Goal: Information Seeking & Learning: Find specific fact

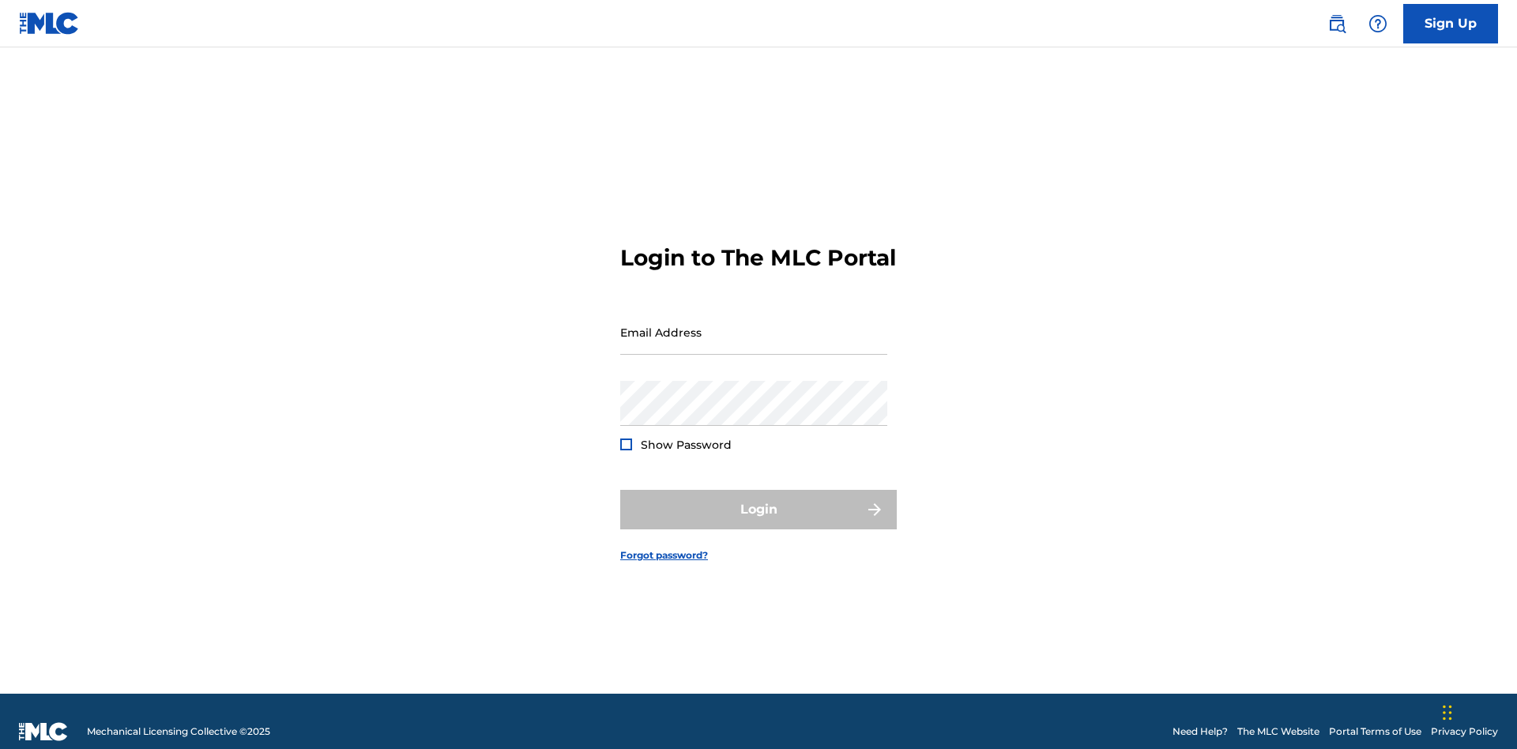
scroll to position [21, 0]
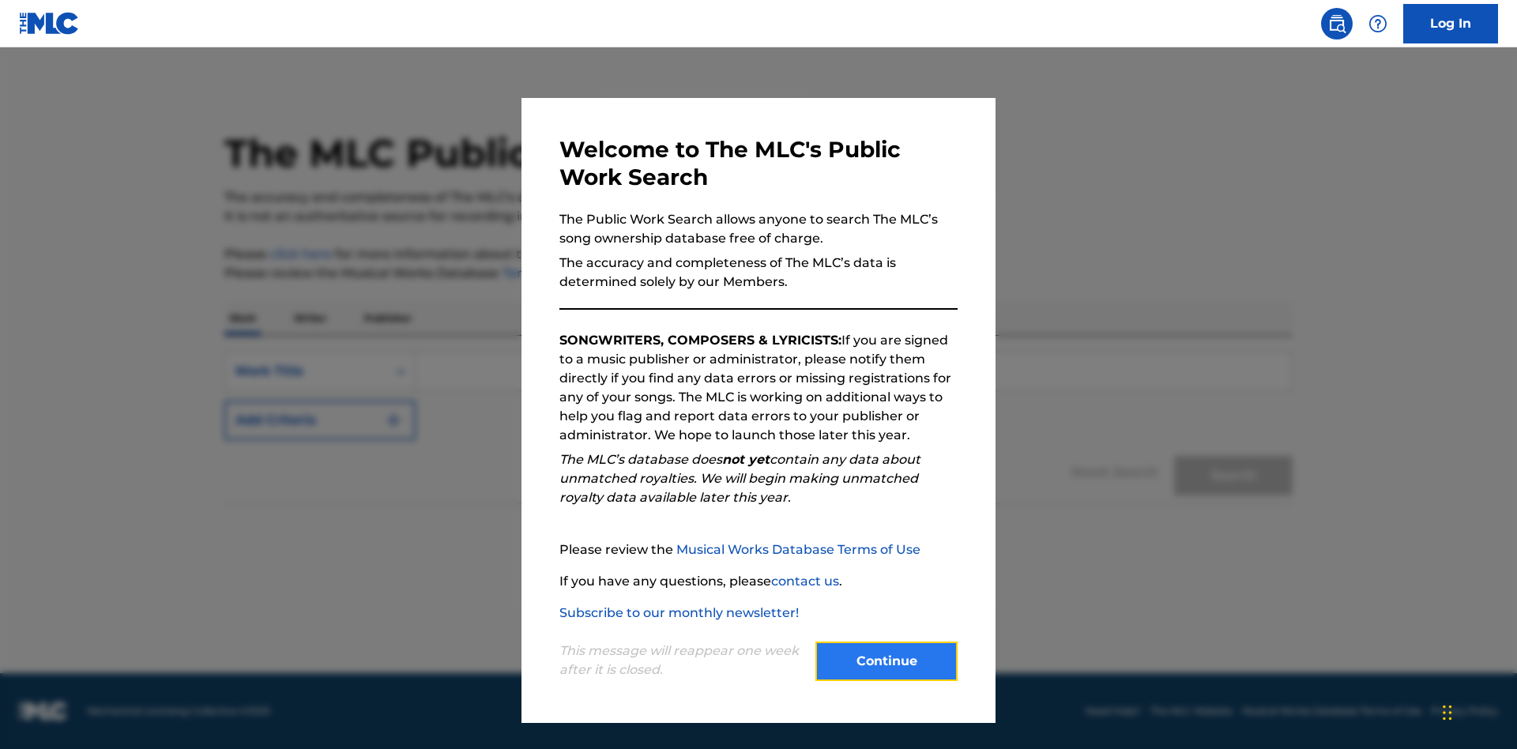
click at [886, 661] on button "Continue" at bounding box center [886, 660] width 142 height 39
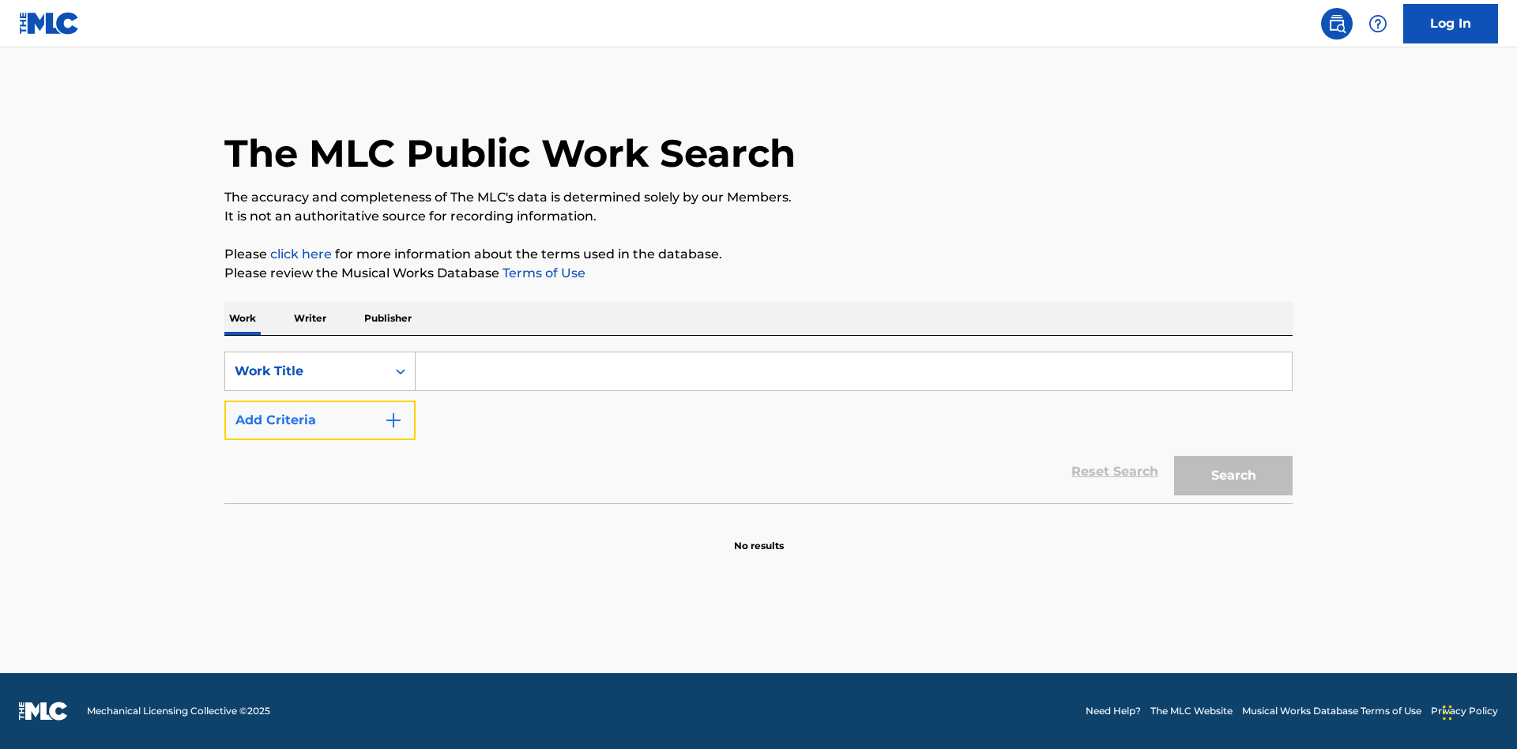
click at [320, 420] on button "Add Criteria" at bounding box center [319, 419] width 191 height 39
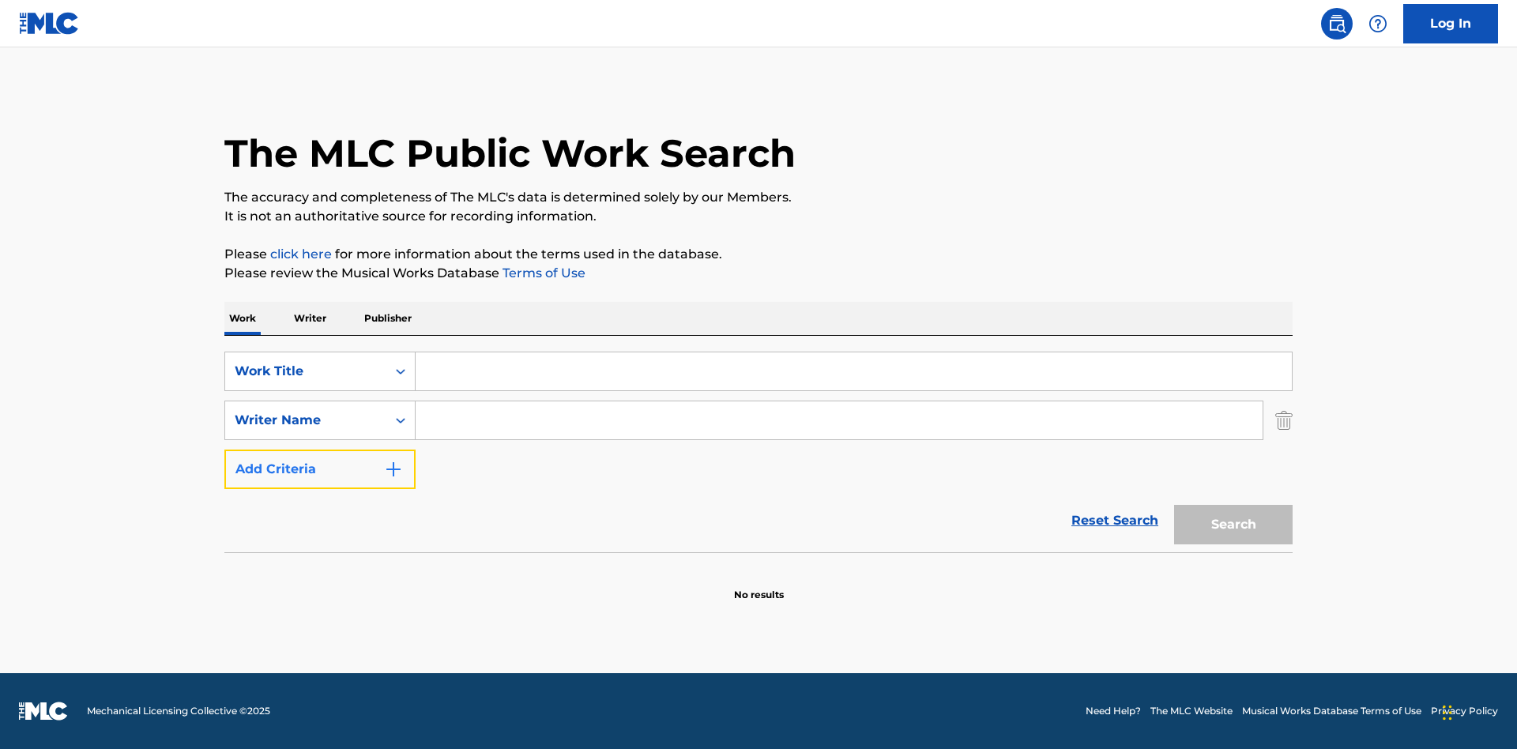
click at [320, 469] on button "Add Criteria" at bounding box center [319, 468] width 191 height 39
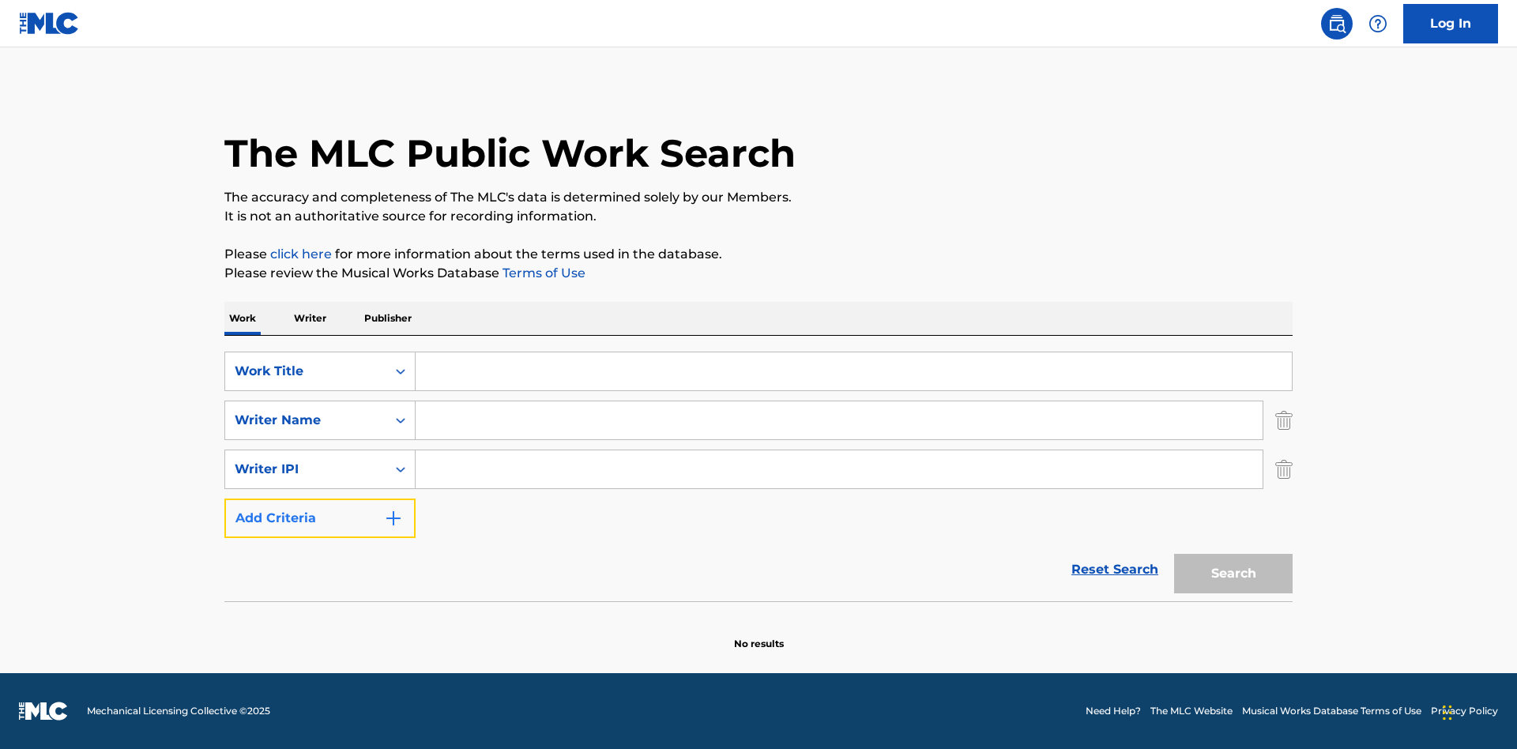
click at [320, 518] on button "Add Criteria" at bounding box center [319, 517] width 191 height 39
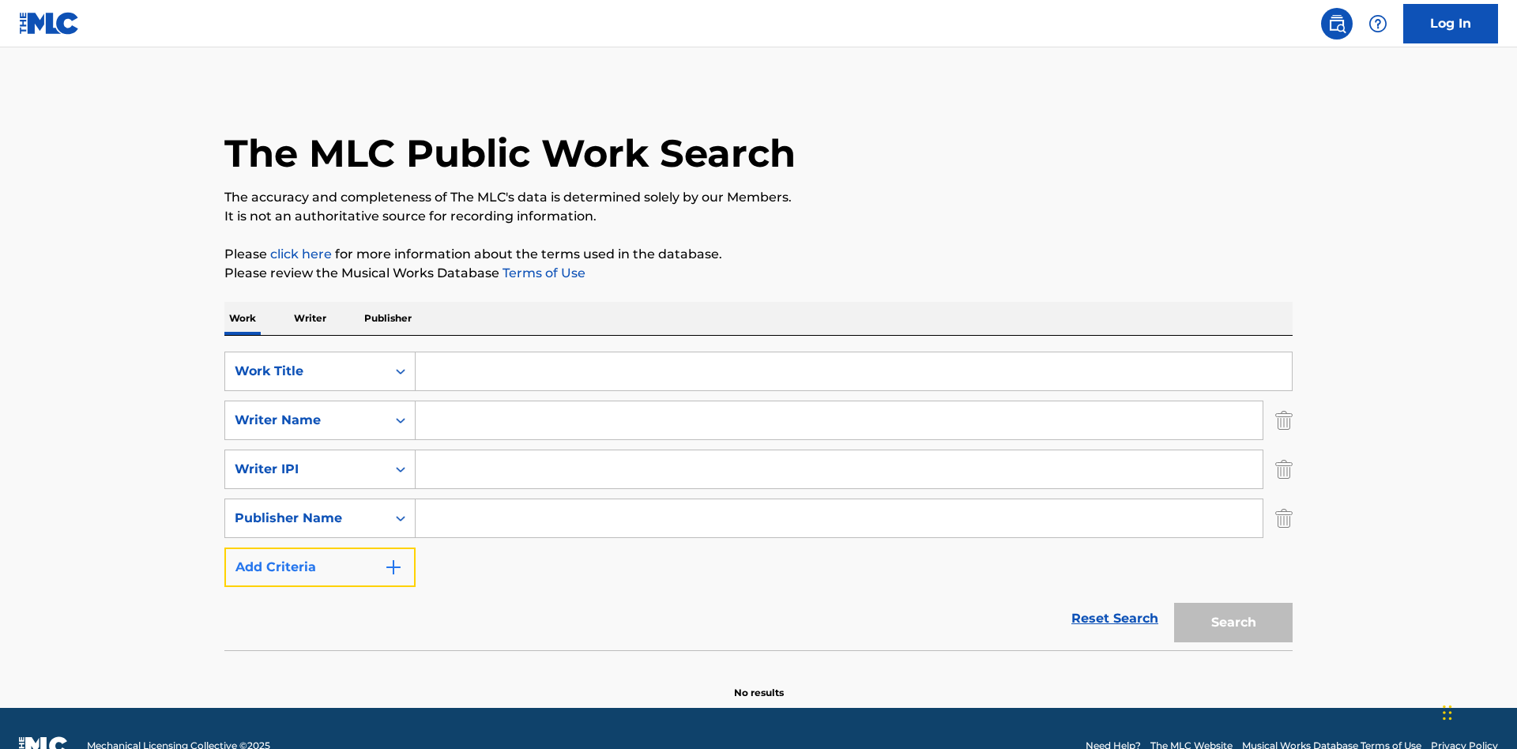
scroll to position [35, 0]
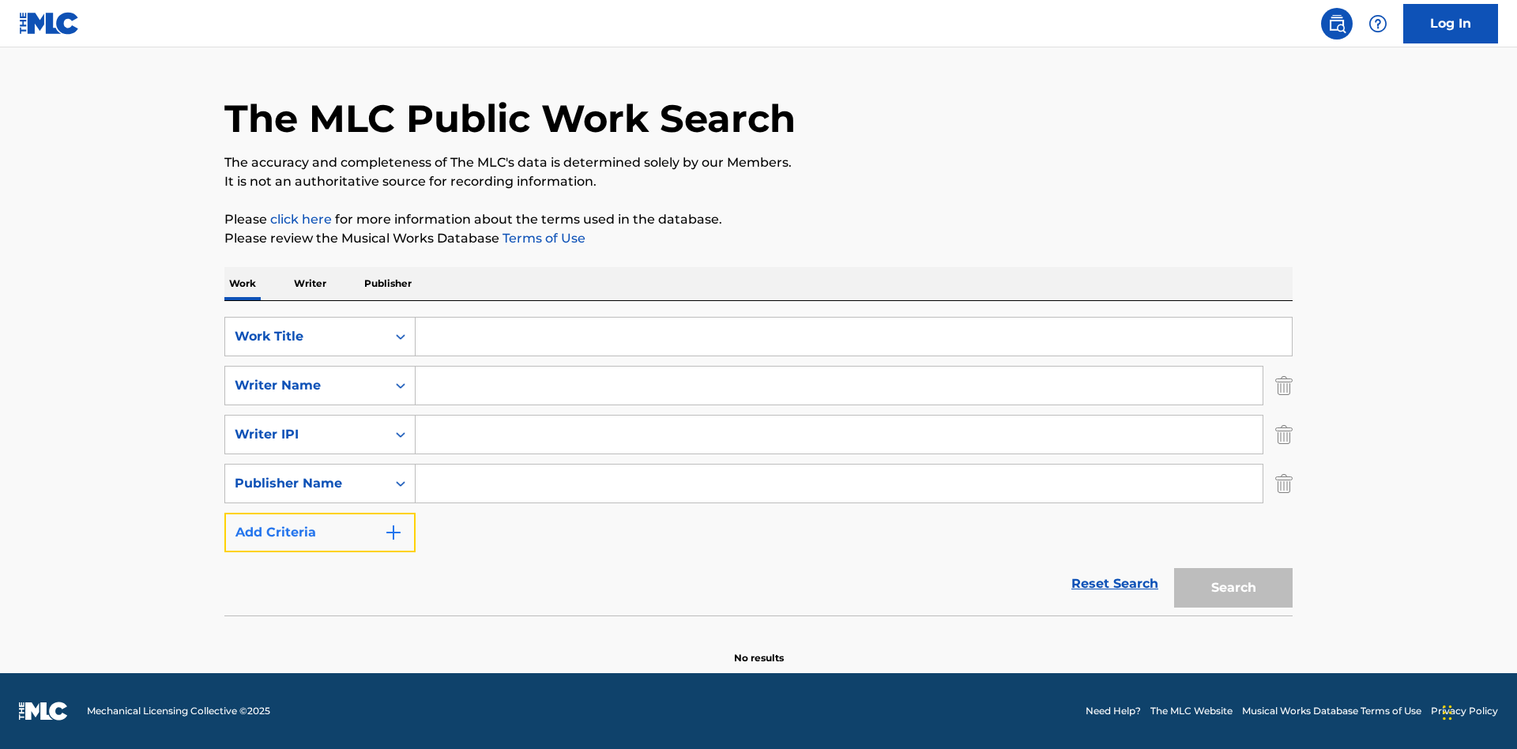
click at [320, 532] on button "Add Criteria" at bounding box center [319, 532] width 191 height 39
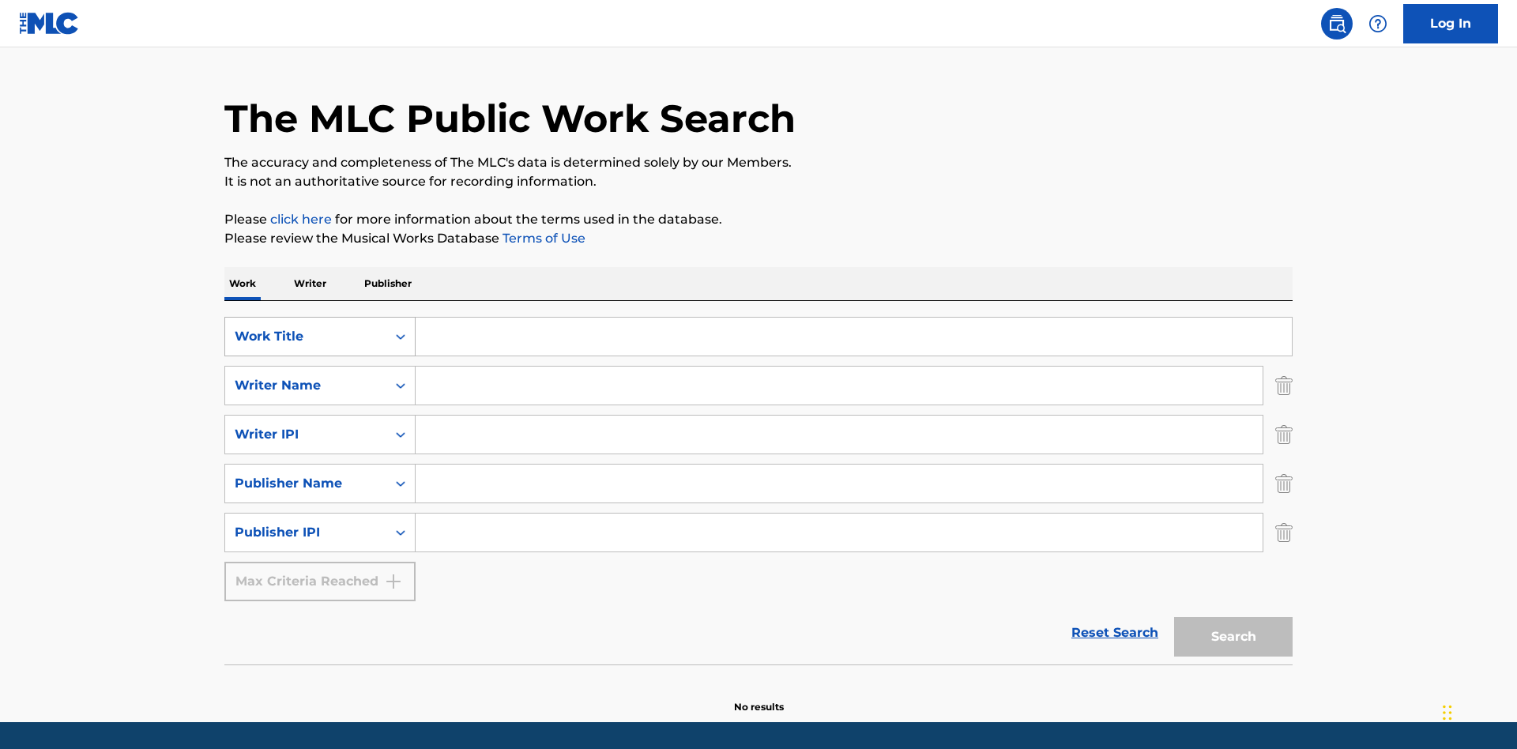
click at [306, 327] on div "Work Title" at bounding box center [306, 336] width 142 height 19
click at [320, 356] on div "ISWC" at bounding box center [320, 375] width 190 height 39
click at [306, 376] on div "Writer Name" at bounding box center [306, 385] width 142 height 19
click at [320, 405] on div "MLC Publisher Number" at bounding box center [320, 424] width 190 height 39
click at [306, 425] on div "Writer IPI" at bounding box center [306, 434] width 142 height 19
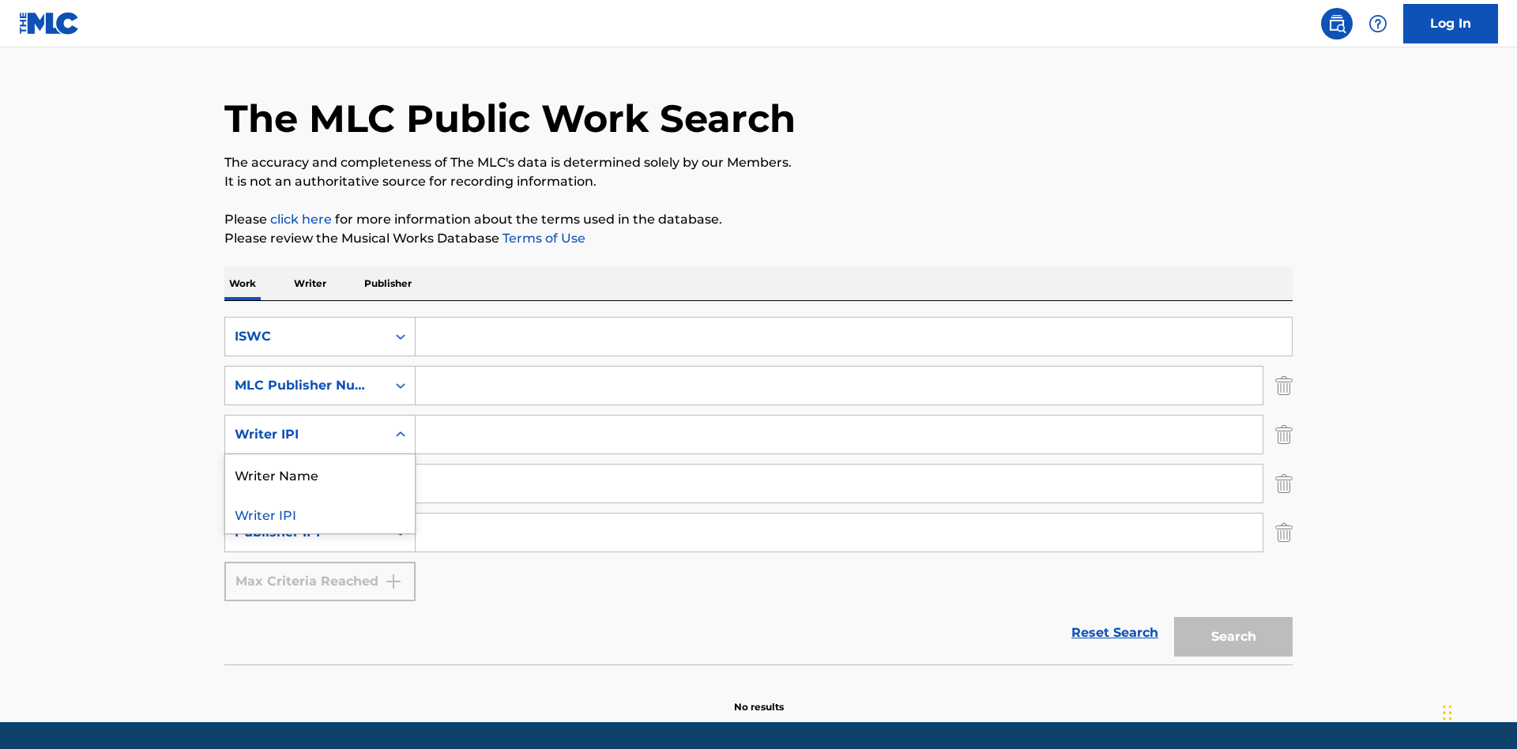
click at [320, 454] on div "Writer Name" at bounding box center [320, 473] width 190 height 39
click at [306, 474] on div "Publisher Name" at bounding box center [306, 483] width 142 height 19
click at [320, 503] on div "Writer IPI" at bounding box center [320, 522] width 190 height 39
click at [306, 523] on div "Publisher IPI" at bounding box center [306, 532] width 142 height 19
click at [320, 552] on div "Publisher Name" at bounding box center [320, 571] width 190 height 39
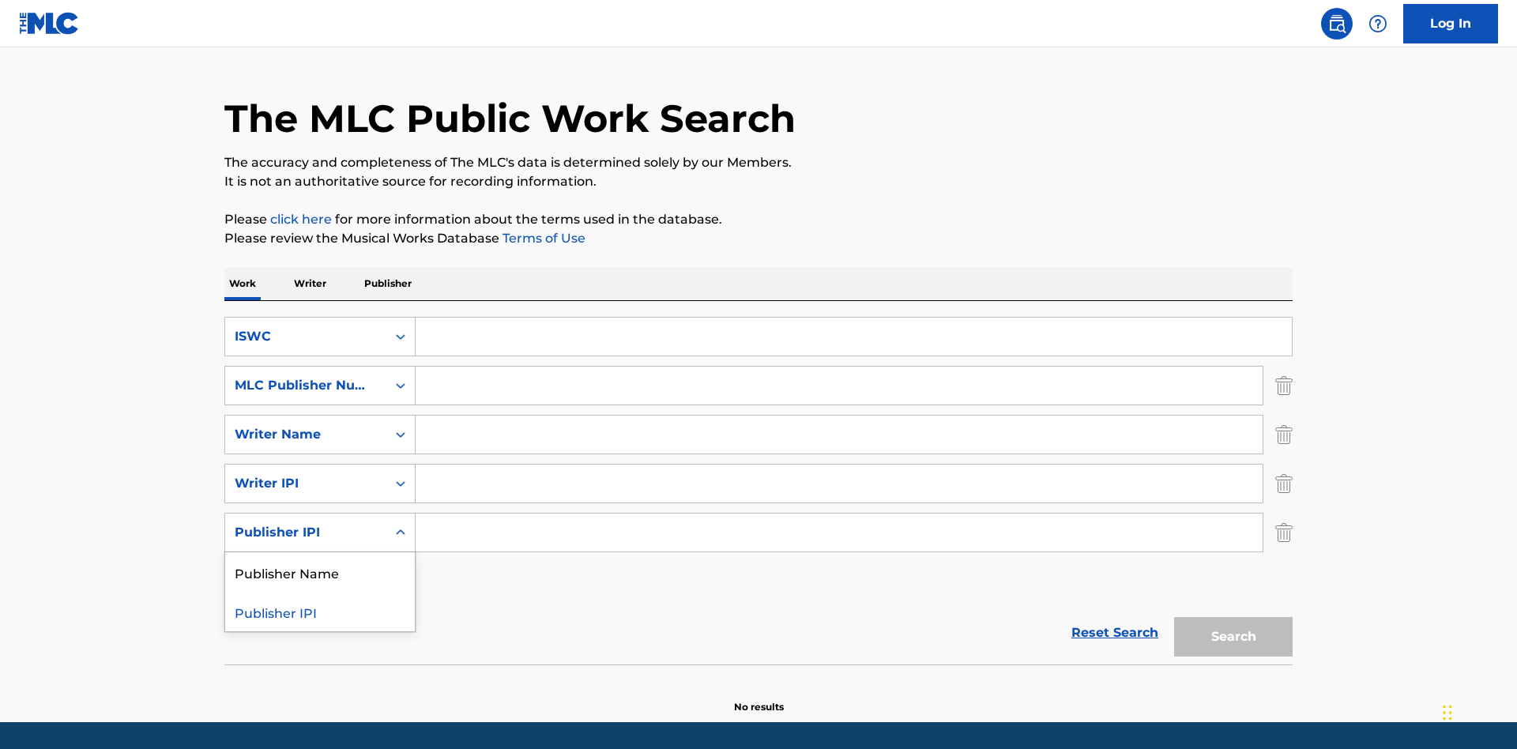
click at [853, 318] on input "Search Form" at bounding box center [853, 337] width 876 height 38
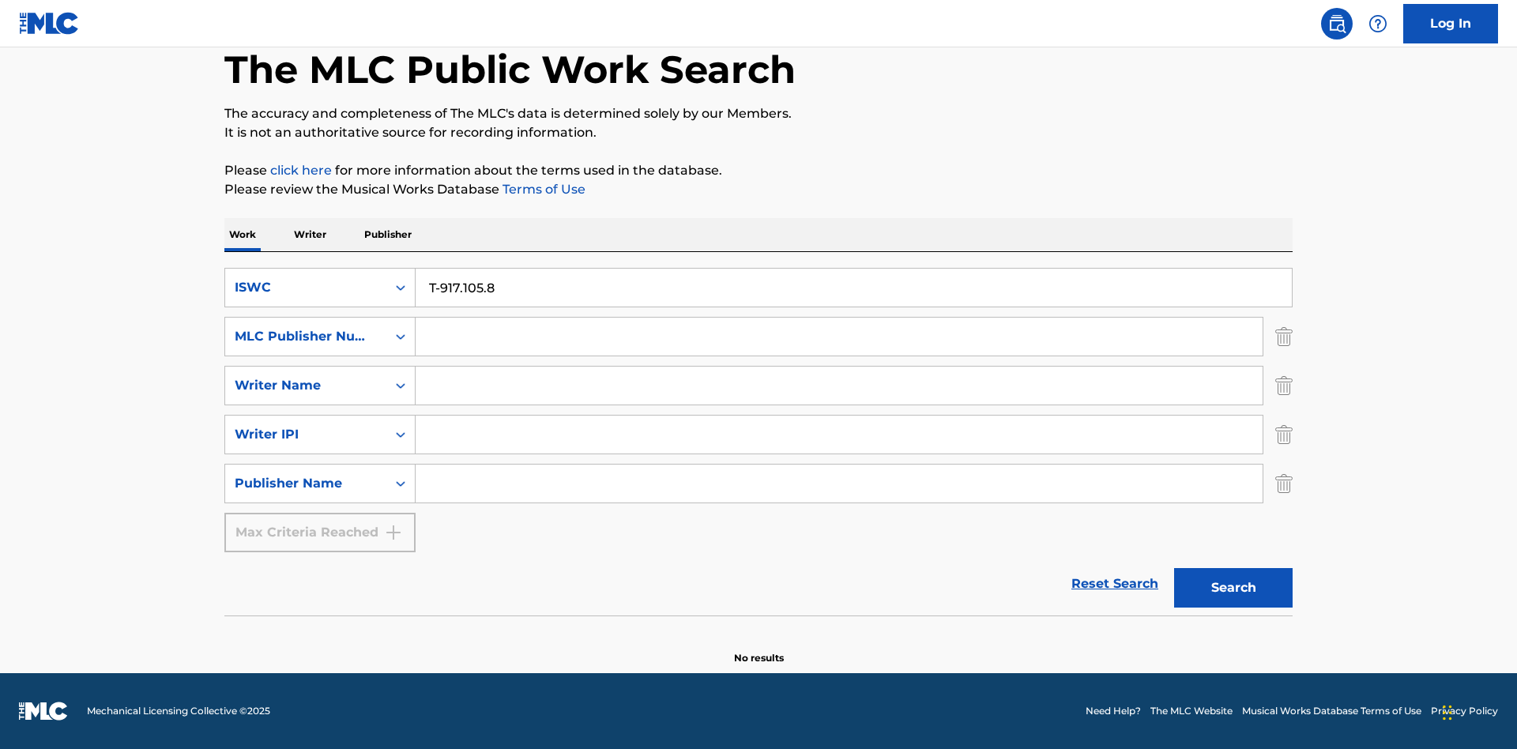
type input "T-917.105.8"
click at [839, 336] on input "Search Form" at bounding box center [838, 337] width 847 height 38
type input "P06967"
click at [839, 385] on input "Search Form" at bounding box center [838, 386] width 847 height 38
type input "DRAACO DALLAS AVENTURA"
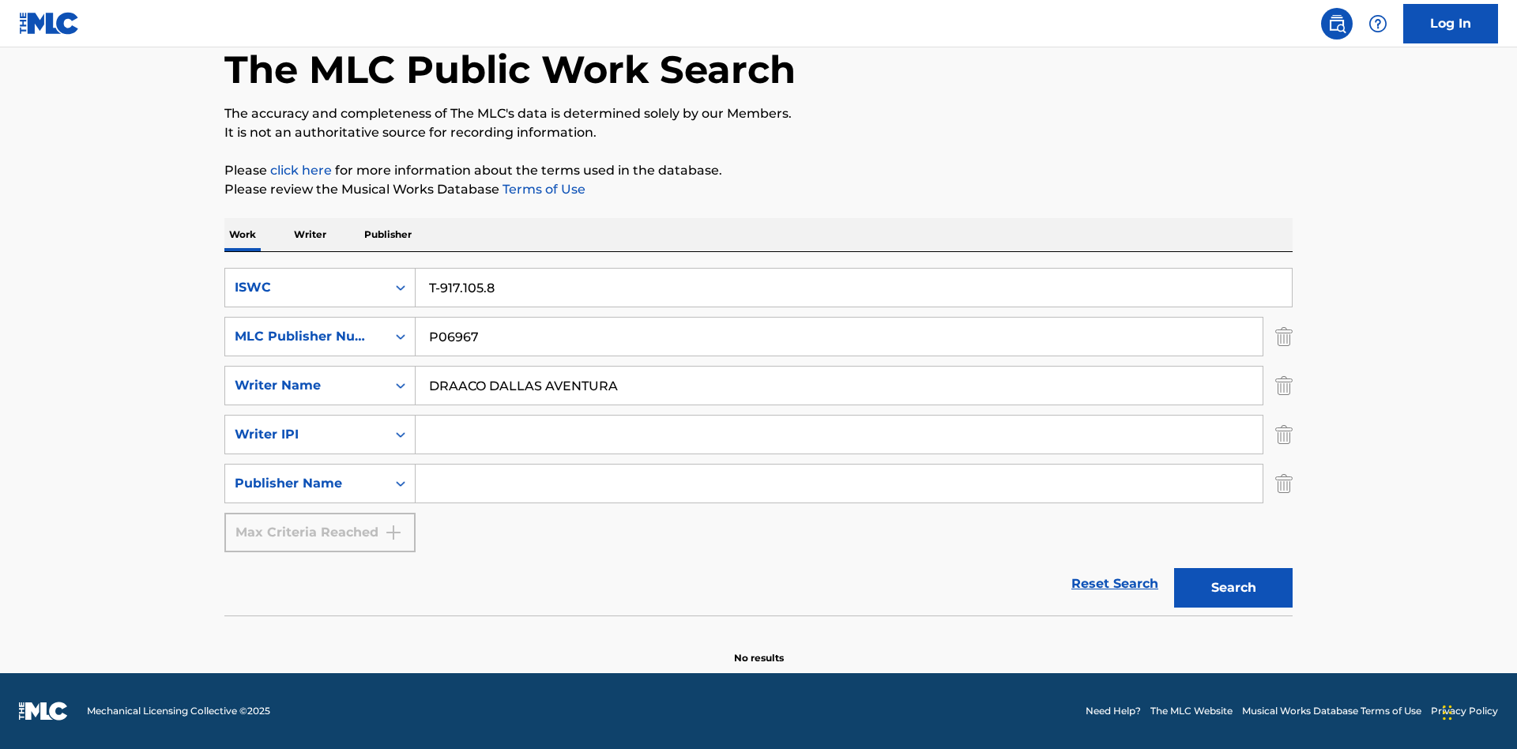
click at [839, 434] on input "Search Form" at bounding box center [838, 434] width 847 height 38
type input "00766422818"
click at [839, 483] on input "Search Form" at bounding box center [838, 483] width 847 height 38
type input "DRAACO AVENTURA PUB DESIGNEE"
click at [1233, 588] on button "Search" at bounding box center [1233, 587] width 118 height 39
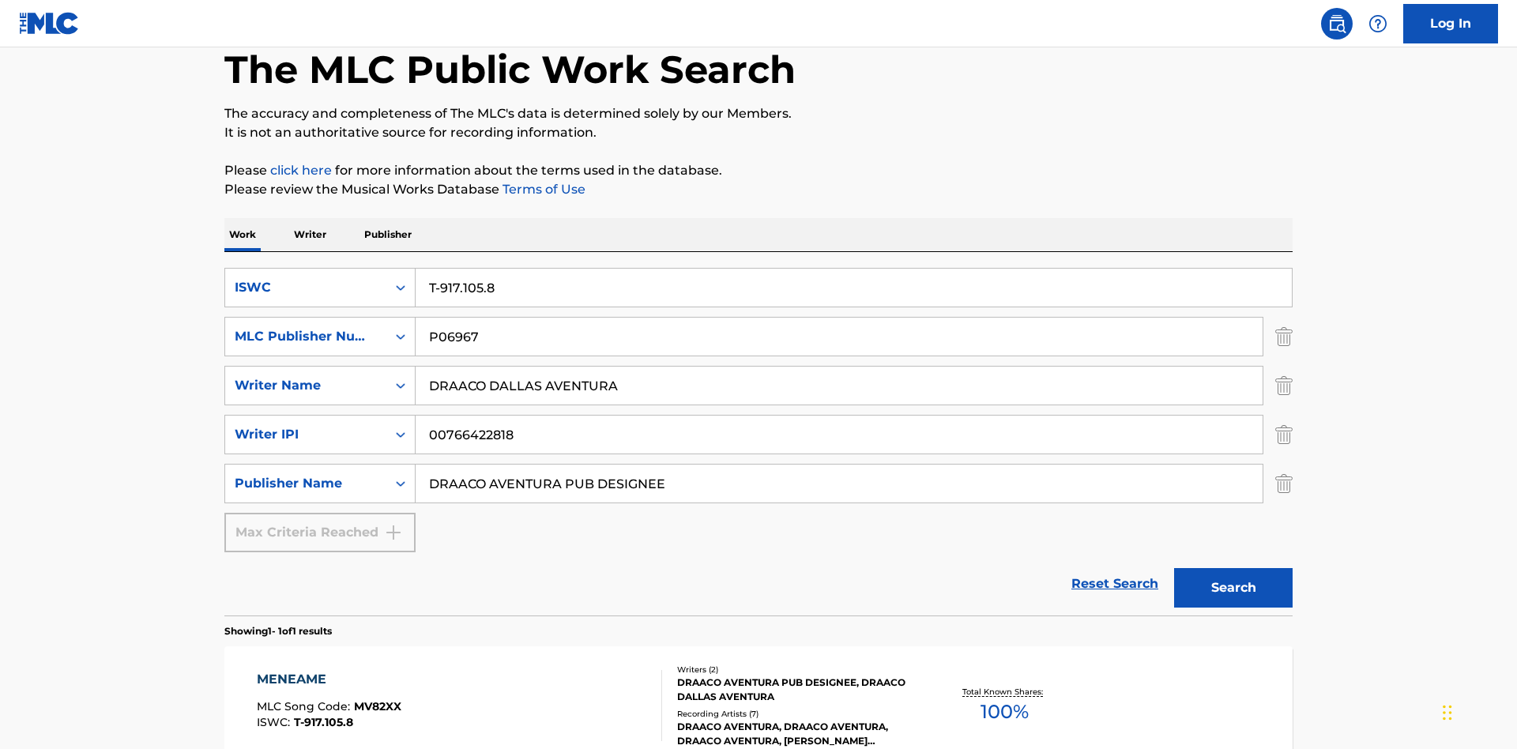
click at [328, 670] on div "MENEAME" at bounding box center [329, 679] width 145 height 19
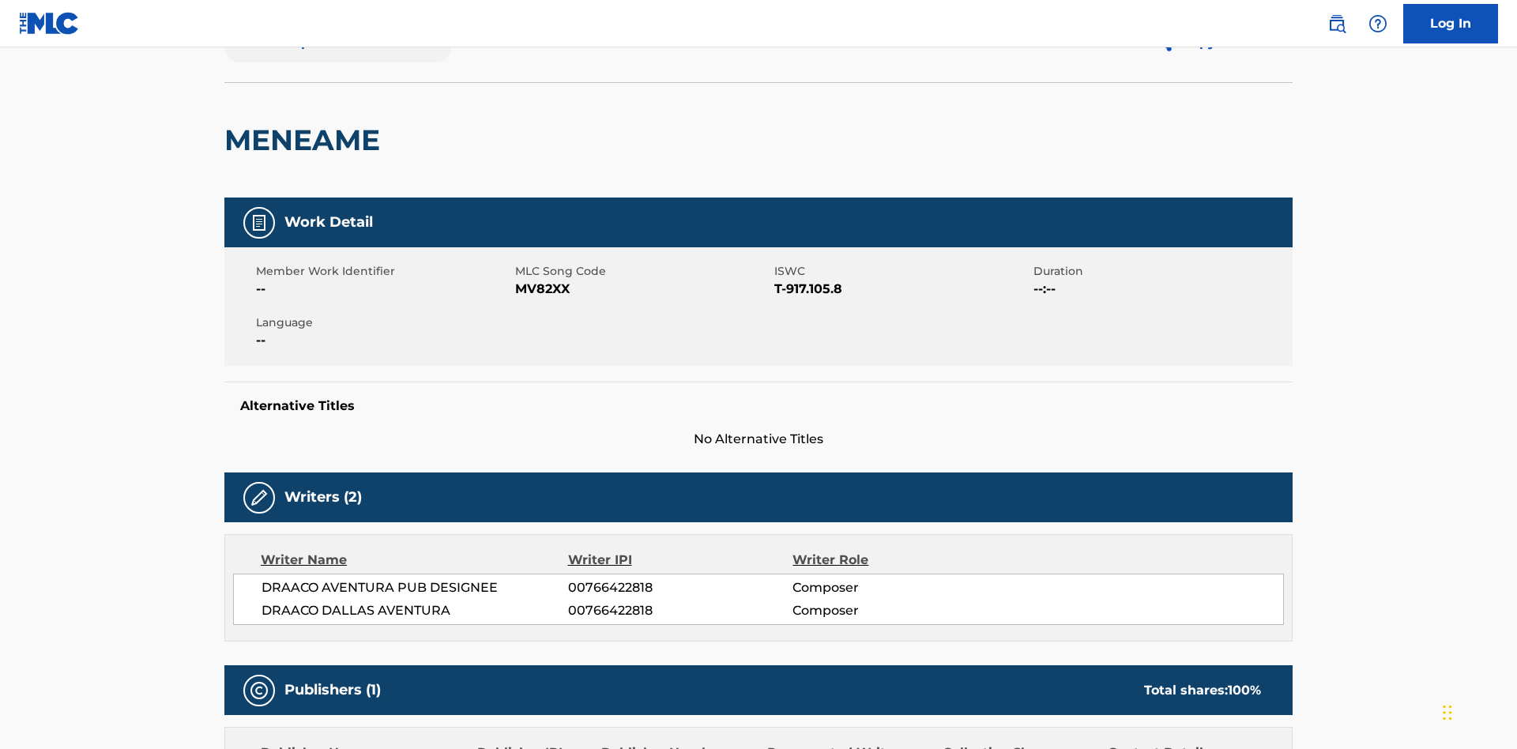
click at [336, 62] on button "< Back to public search results" at bounding box center [337, 42] width 227 height 39
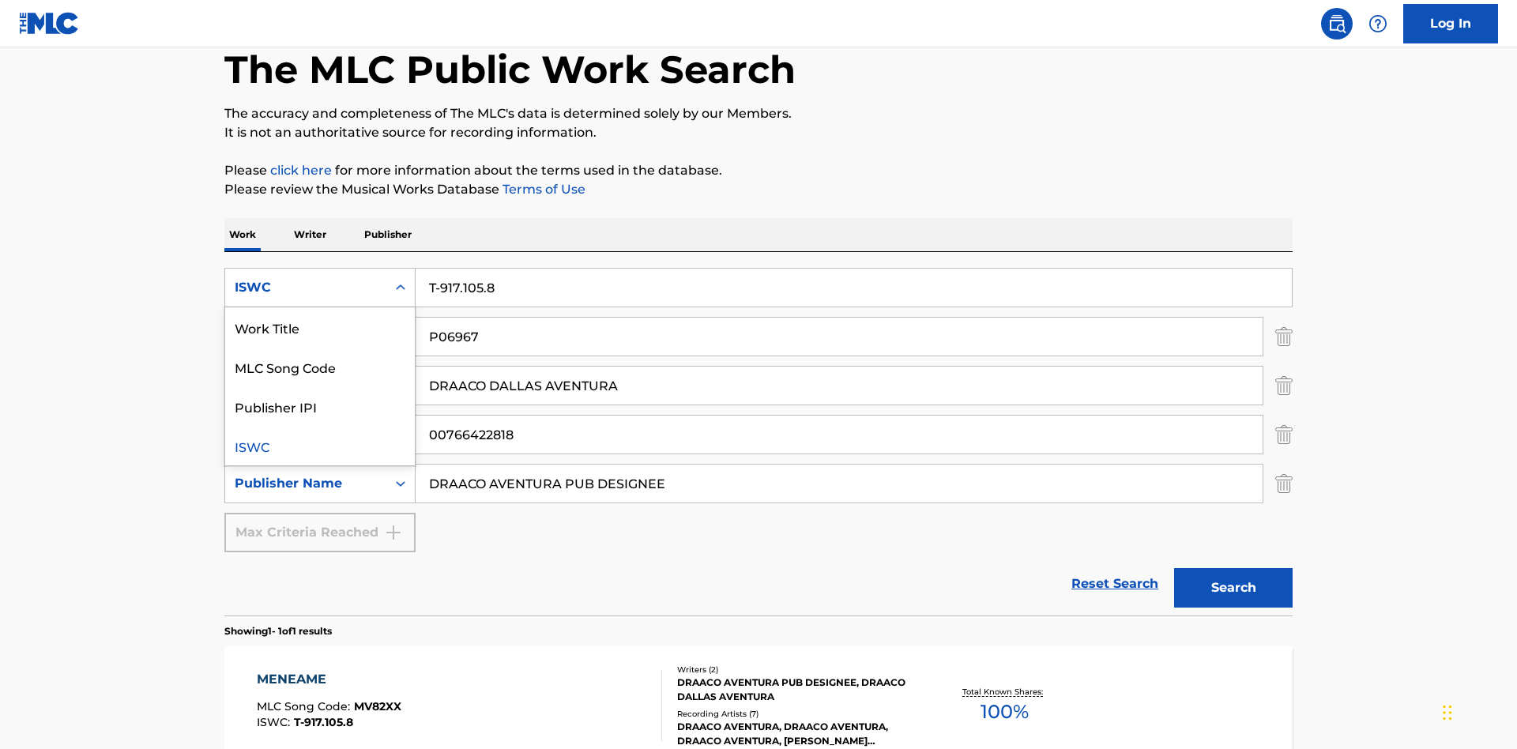
click at [320, 347] on div "MLC Song Code" at bounding box center [320, 366] width 190 height 39
click at [306, 327] on div "MLC Publisher Number" at bounding box center [306, 336] width 142 height 19
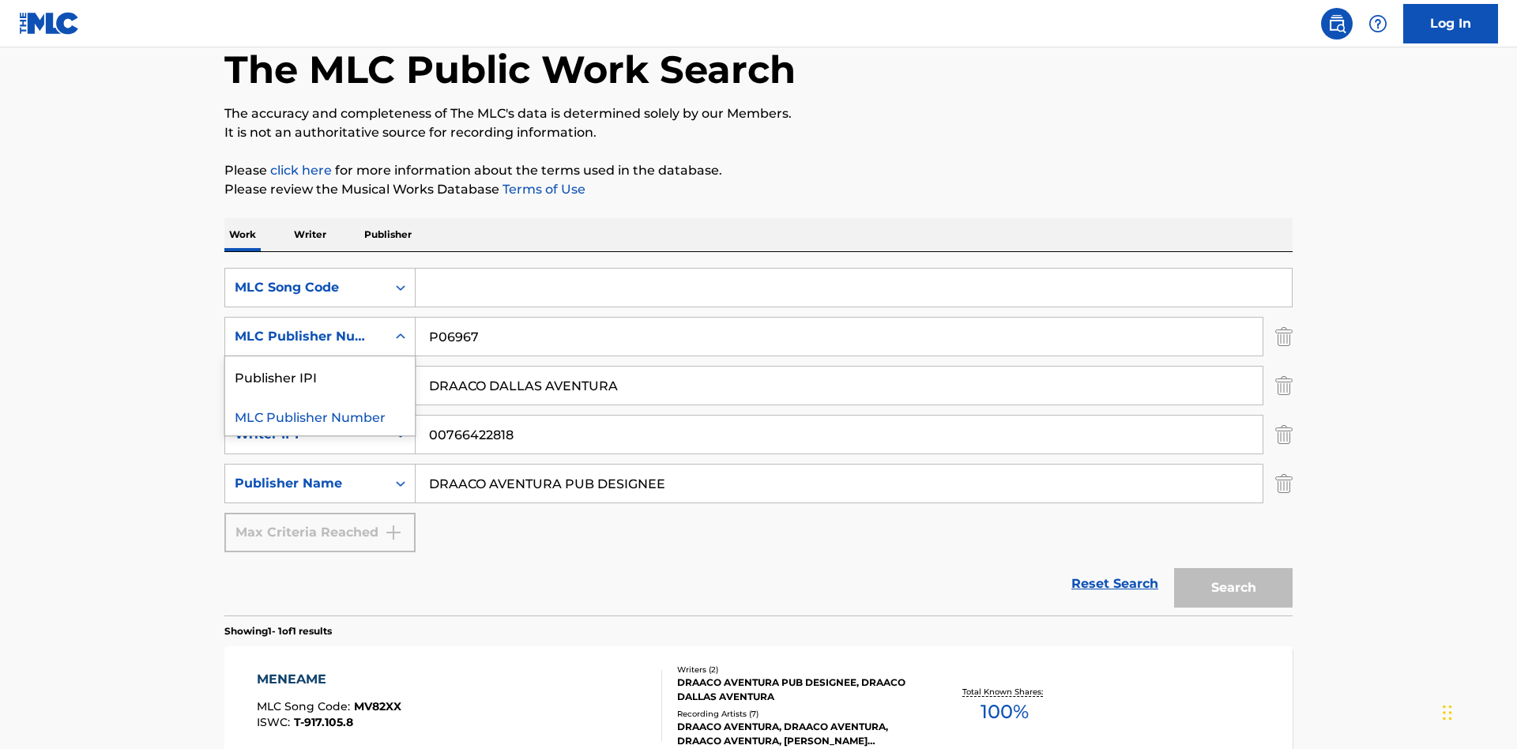
click at [320, 356] on div "Publisher IPI" at bounding box center [320, 375] width 190 height 39
click at [853, 269] on input "Search Form" at bounding box center [853, 288] width 876 height 38
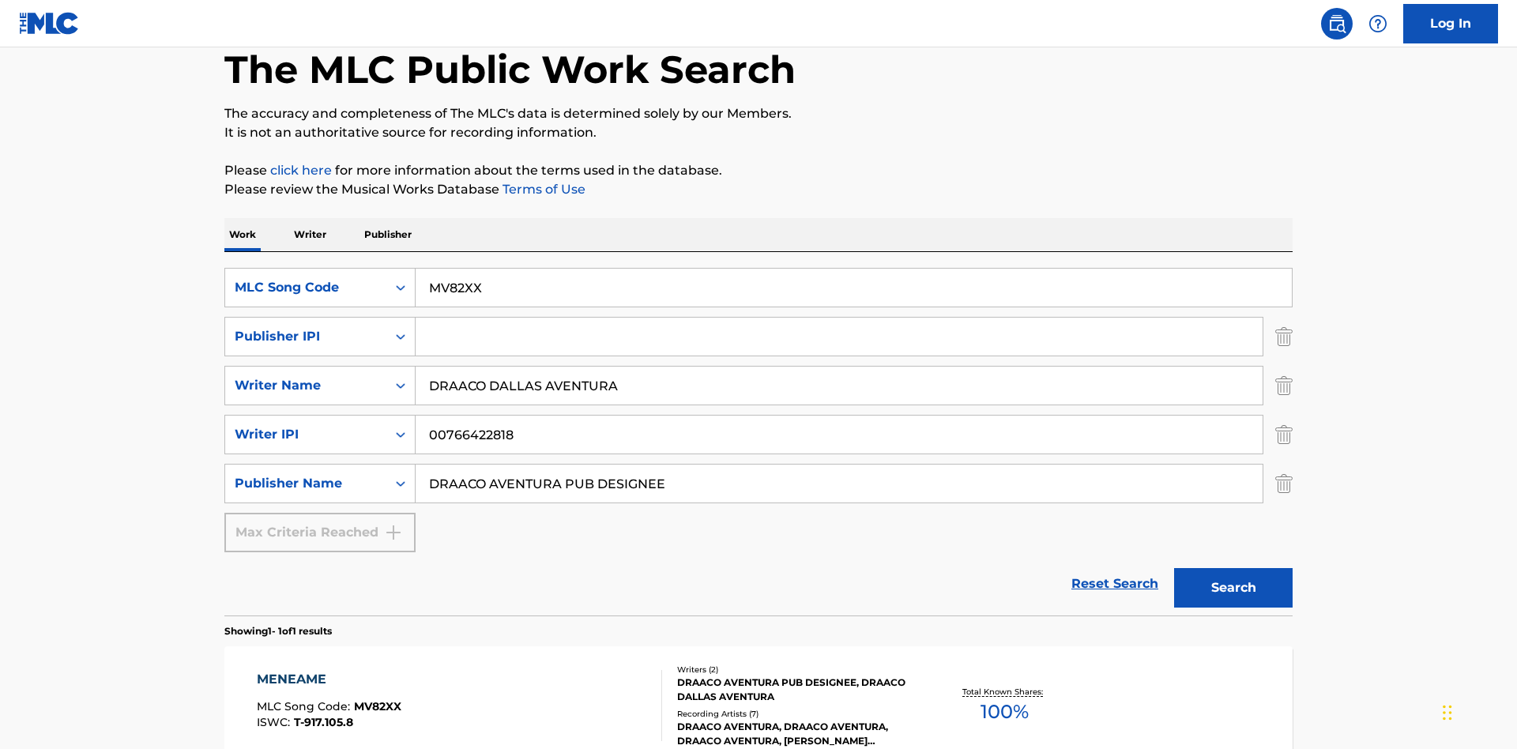
type input "MV82XX"
click at [839, 318] on input "Search Form" at bounding box center [838, 337] width 847 height 38
type input "00766422818"
click at [1233, 568] on button "Search" at bounding box center [1233, 587] width 118 height 39
click at [328, 670] on div "MENEAME" at bounding box center [329, 679] width 145 height 19
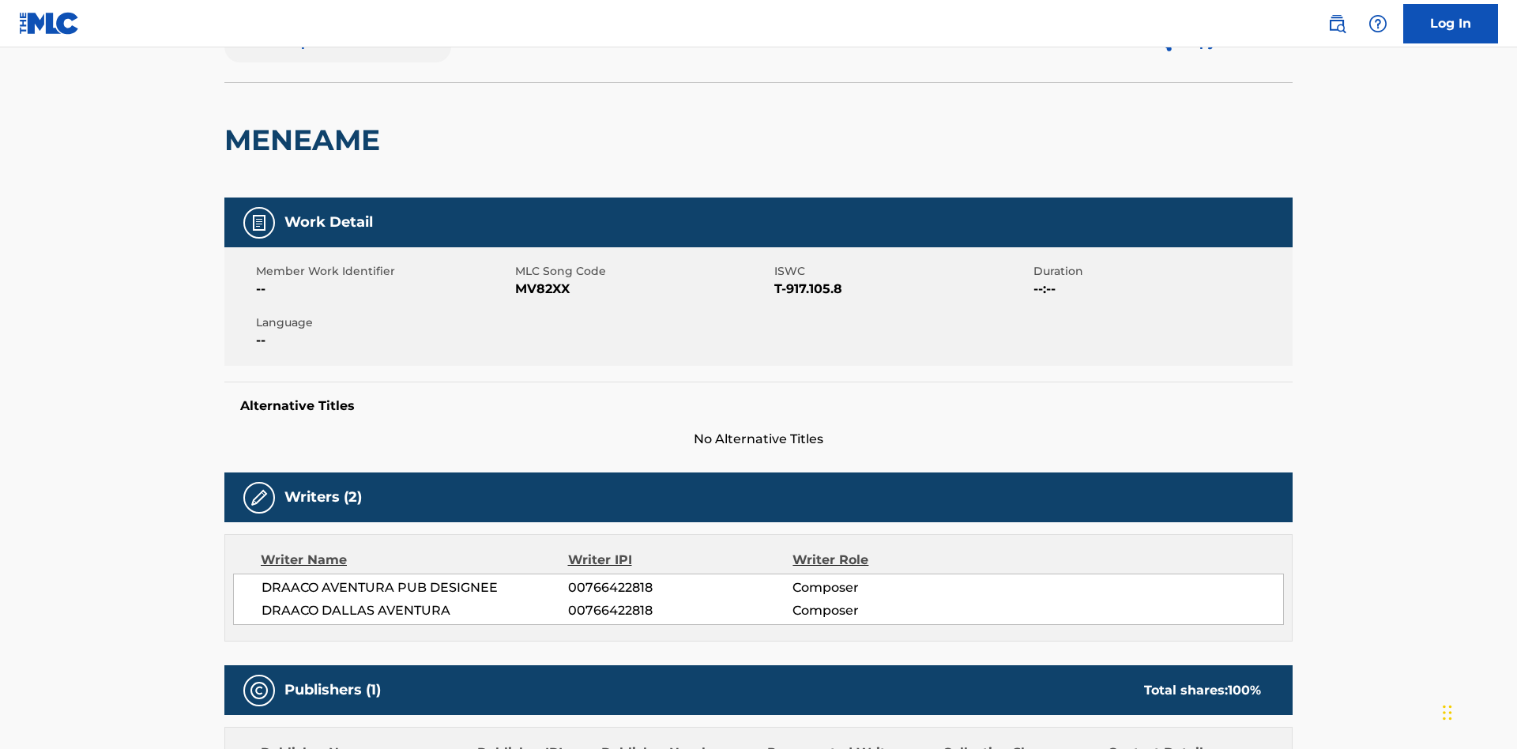
click at [336, 62] on button "< Back to public search results" at bounding box center [337, 42] width 227 height 39
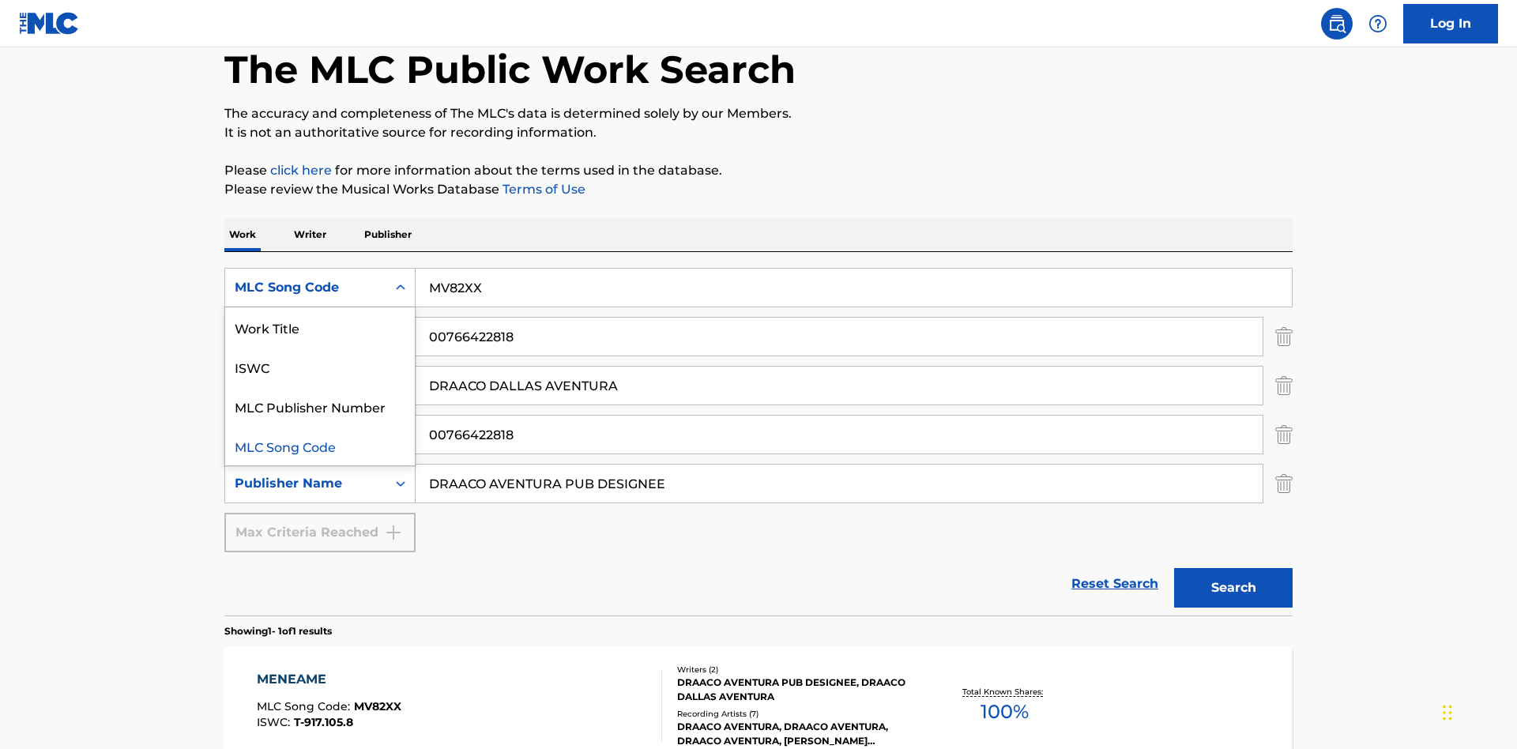
click at [320, 307] on div "Work Title" at bounding box center [320, 326] width 190 height 39
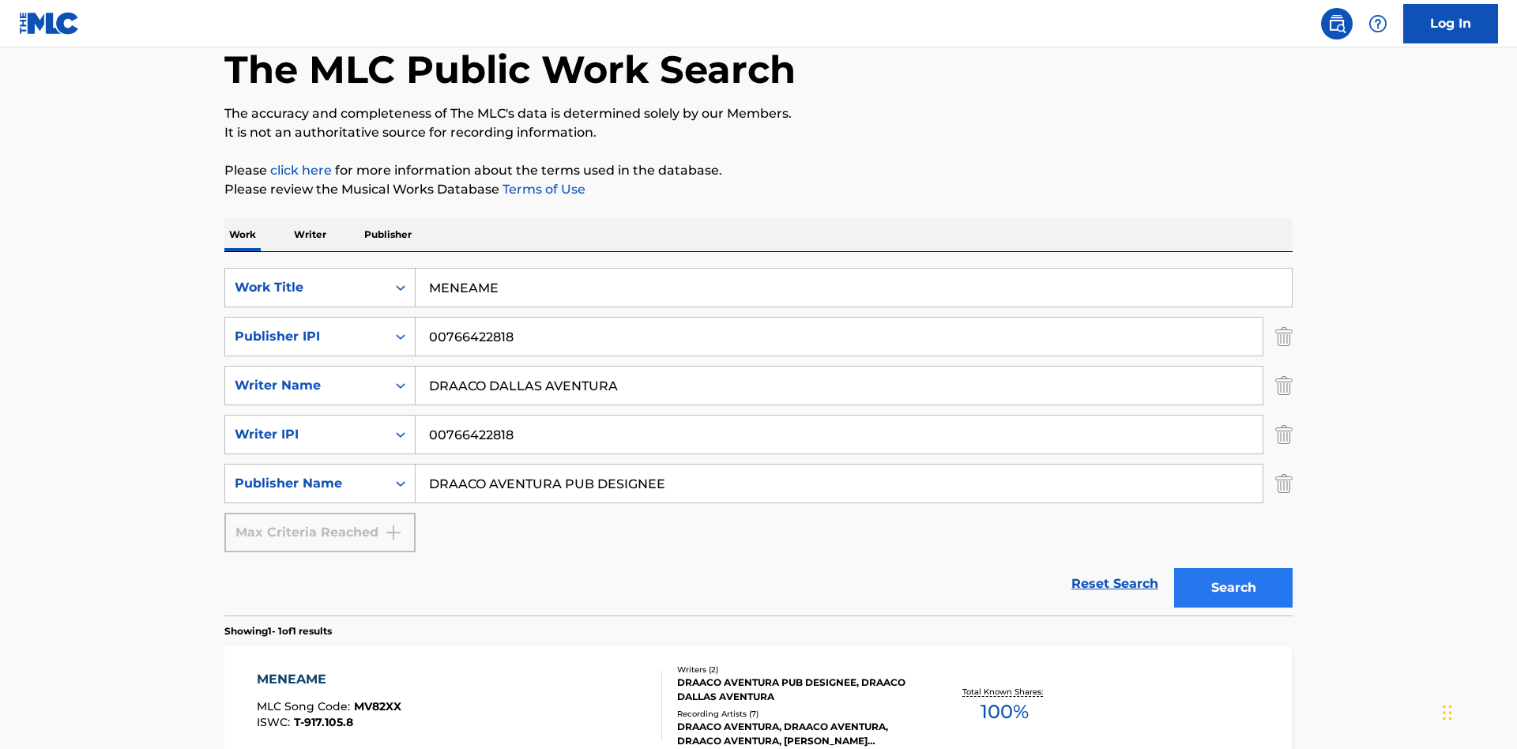
type input "MENEAME"
click at [1233, 568] on button "Search" at bounding box center [1233, 587] width 118 height 39
